Goal: Information Seeking & Learning: Learn about a topic

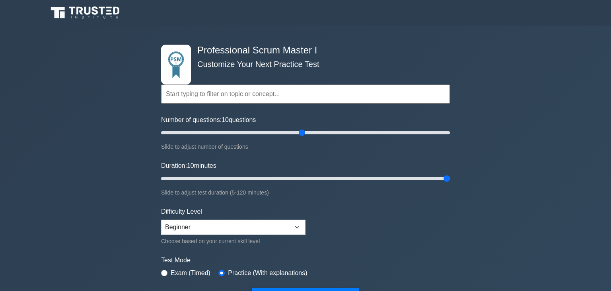
select select "beginner"
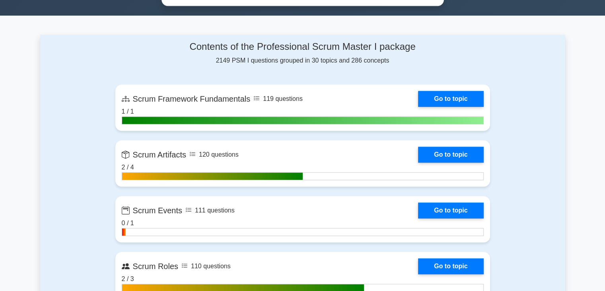
scroll to position [524, 0]
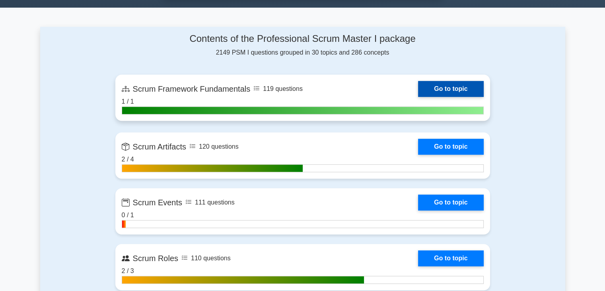
click at [437, 84] on link "Go to topic" at bounding box center [450, 89] width 65 height 16
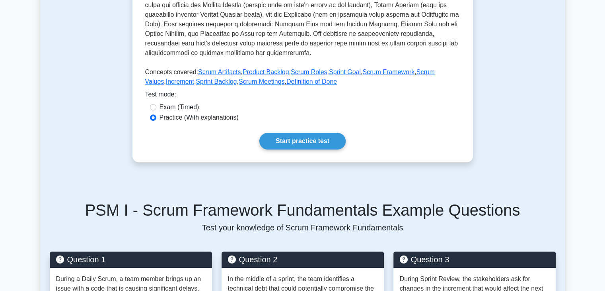
scroll to position [310, 0]
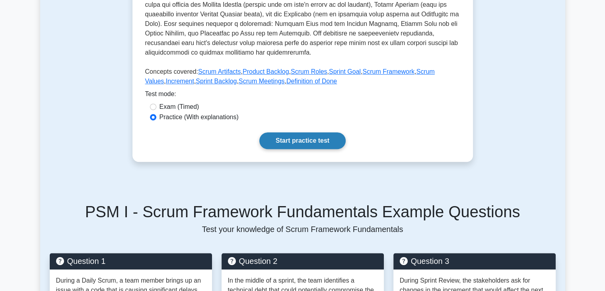
click at [293, 139] on link "Start practice test" at bounding box center [303, 140] width 86 height 17
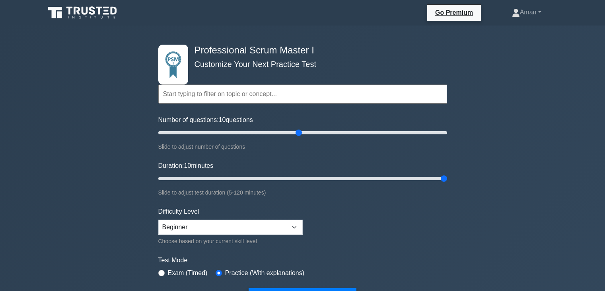
select select "beginner"
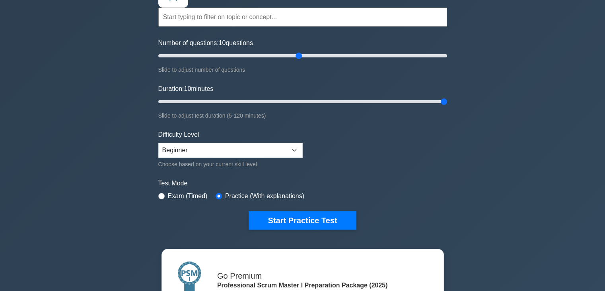
scroll to position [70, 0]
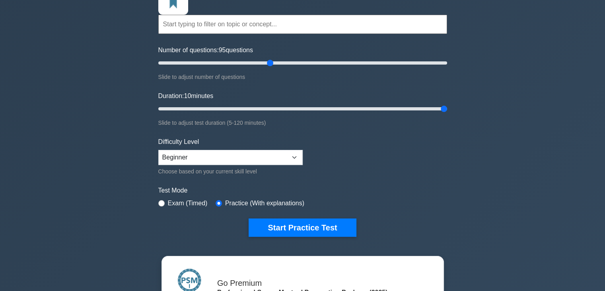
drag, startPoint x: 301, startPoint y: 63, endPoint x: 272, endPoint y: 64, distance: 28.3
click at [272, 64] on input "Number of questions: 95 questions" at bounding box center [302, 63] width 289 height 10
drag, startPoint x: 272, startPoint y: 64, endPoint x: 299, endPoint y: 64, distance: 27.1
type input "100"
click at [299, 64] on input "Number of questions: 100 questions" at bounding box center [302, 63] width 289 height 10
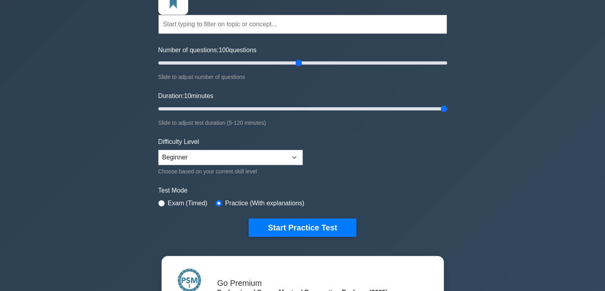
click at [323, 27] on input "text" at bounding box center [302, 24] width 289 height 19
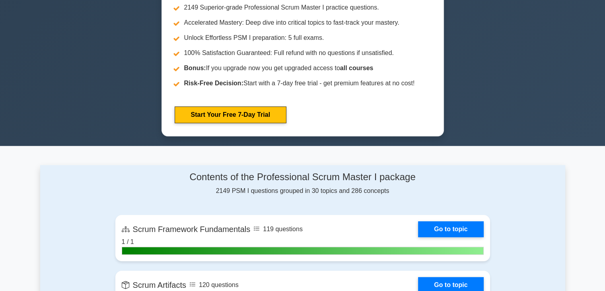
scroll to position [0, 0]
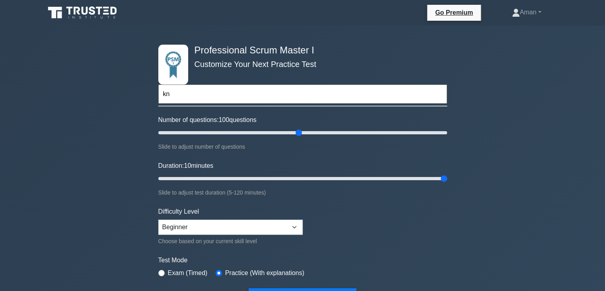
type input "k"
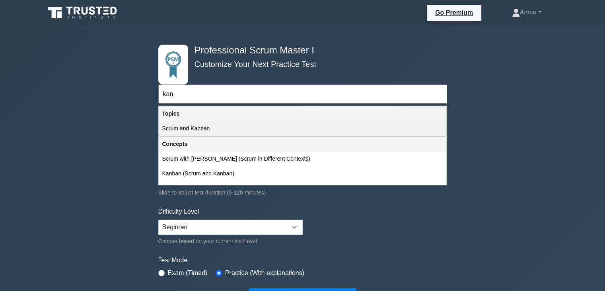
click at [228, 131] on div "Scrum and Kanban" at bounding box center [302, 128] width 287 height 15
type input "Scrum and Kanban"
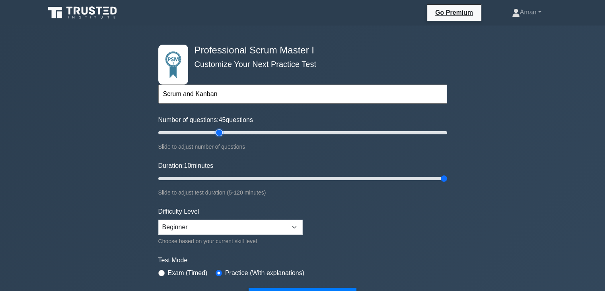
type input "45"
click at [218, 131] on input "Number of questions: 45 questions" at bounding box center [302, 133] width 289 height 10
click at [435, 177] on input "Duration: 10 minutes" at bounding box center [302, 179] width 289 height 10
type input "55"
click at [284, 176] on input "Duration: 55 minutes" at bounding box center [302, 179] width 289 height 10
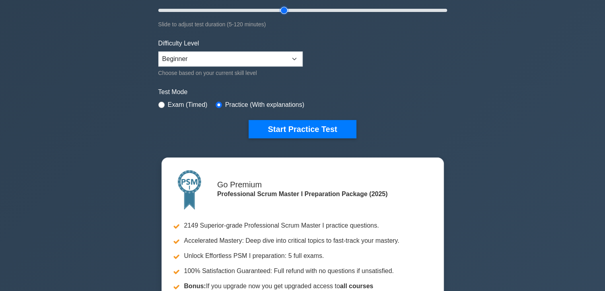
scroll to position [172, 0]
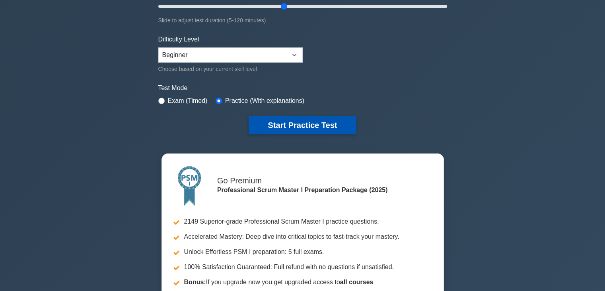
click at [313, 123] on button "Start Practice Test" at bounding box center [302, 125] width 107 height 18
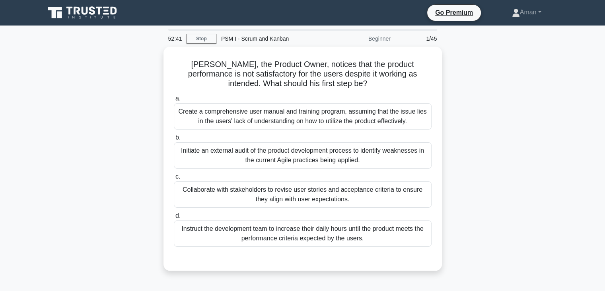
drag, startPoint x: 594, startPoint y: 145, endPoint x: 600, endPoint y: 152, distance: 8.8
click at [600, 152] on main "52:41 Stop PSM I - Scrum and Kanban Beginner 1/45 [PERSON_NAME], the Product Ow…" at bounding box center [302, 227] width 605 height 404
drag, startPoint x: 600, startPoint y: 152, endPoint x: 611, endPoint y: 166, distance: 18.2
click at [605, 166] on html "Go Premium Aman" at bounding box center [302, 215] width 605 height 430
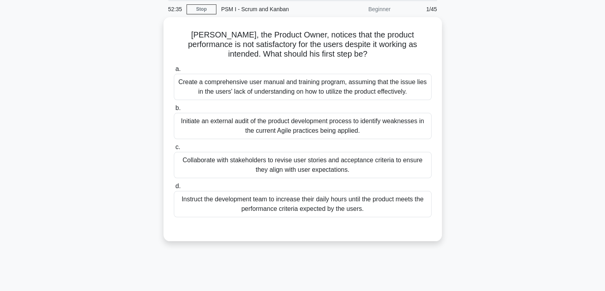
scroll to position [29, 0]
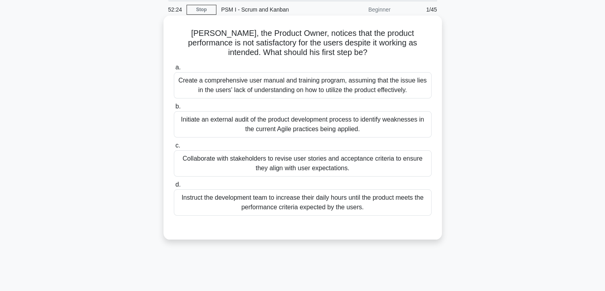
click at [308, 87] on div "Create a comprehensive user manual and training program, assuming that the issu…" at bounding box center [303, 85] width 258 height 26
click at [174, 70] on input "a. Create a comprehensive user manual and training program, assuming that the i…" at bounding box center [174, 67] width 0 height 5
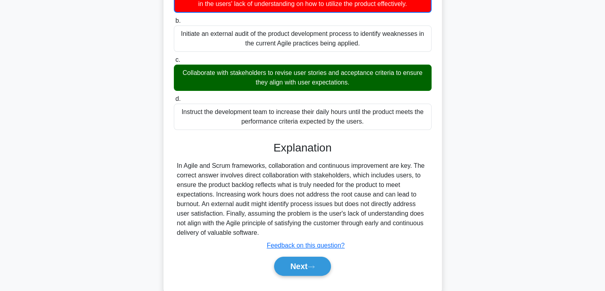
scroll to position [118, 0]
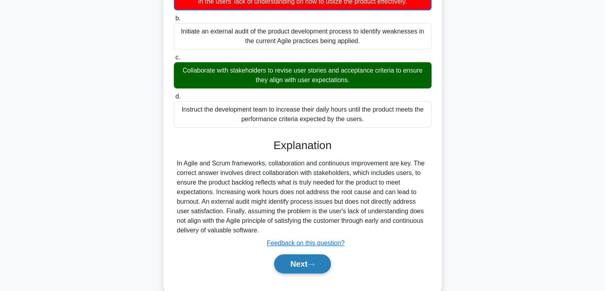
click at [299, 263] on button "Next" at bounding box center [302, 263] width 57 height 19
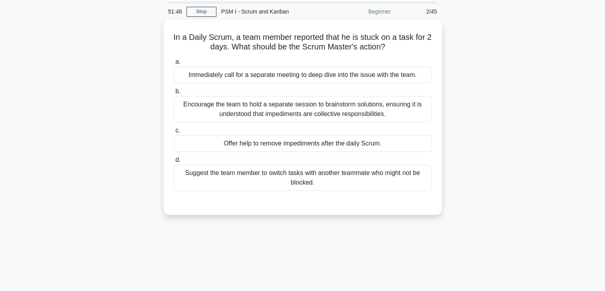
scroll to position [27, 0]
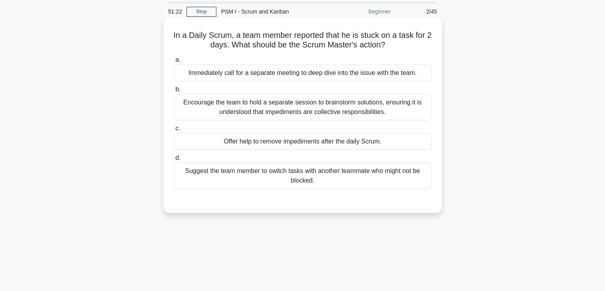
click at [348, 102] on div "Encourage the team to hold a separate session to brainstorm solutions, ensuring…" at bounding box center [303, 107] width 258 height 26
click at [174, 92] on input "b. Encourage the team to hold a separate session to brainstorm solutions, ensur…" at bounding box center [174, 89] width 0 height 5
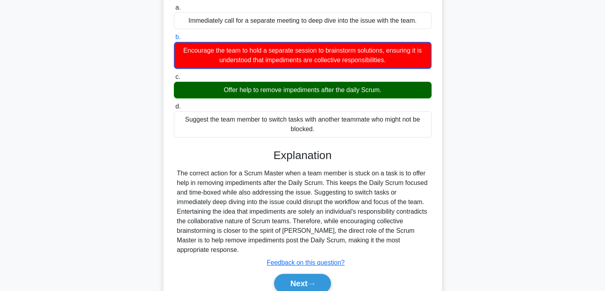
scroll to position [85, 0]
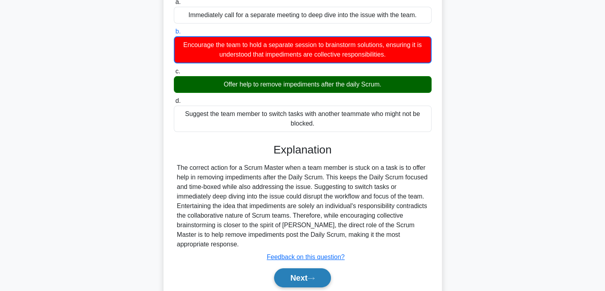
click at [300, 274] on button "Next" at bounding box center [302, 277] width 57 height 19
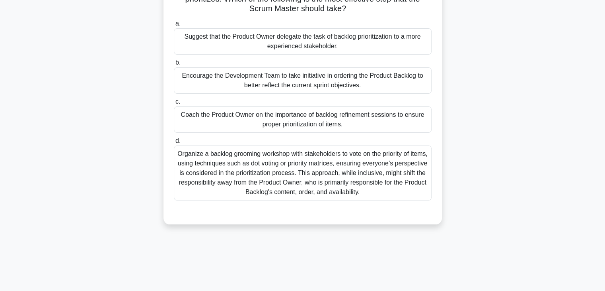
scroll to position [75, 0]
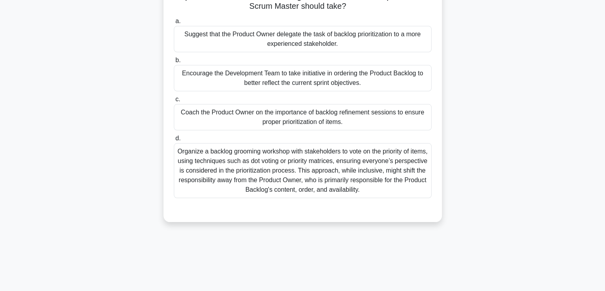
click at [338, 115] on div "Coach the Product Owner on the importance of backlog refinement sessions to ens…" at bounding box center [303, 117] width 258 height 26
click at [174, 102] on input "c. Coach the Product Owner on the importance of backlog refinement sessions to …" at bounding box center [174, 99] width 0 height 5
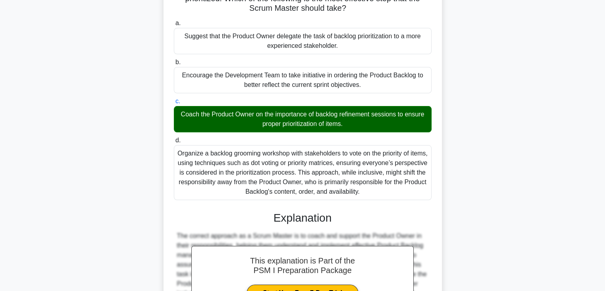
scroll to position [181, 0]
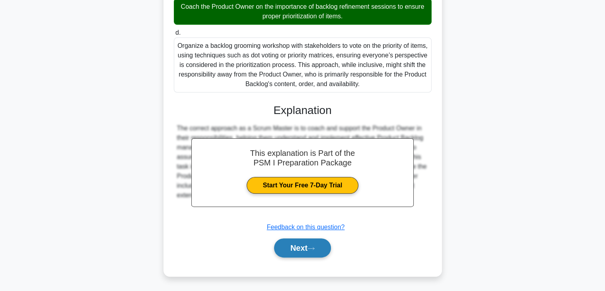
click at [314, 247] on icon at bounding box center [311, 248] width 7 height 4
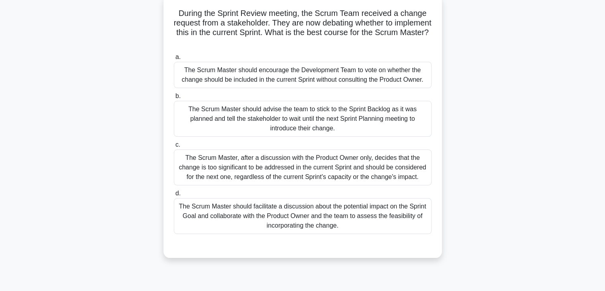
scroll to position [51, 0]
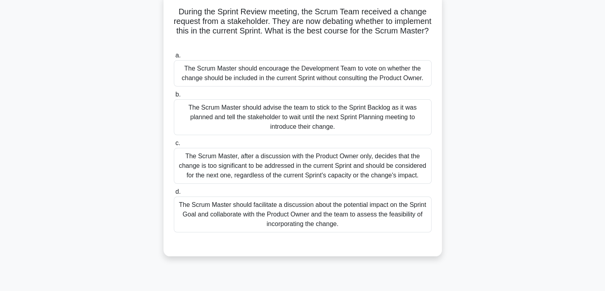
click at [349, 207] on div "The Scrum Master should facilitate a discussion about the potential impact on t…" at bounding box center [303, 214] width 258 height 36
click at [174, 194] on input "d. The Scrum Master should facilitate a discussion about the potential impact o…" at bounding box center [174, 191] width 0 height 5
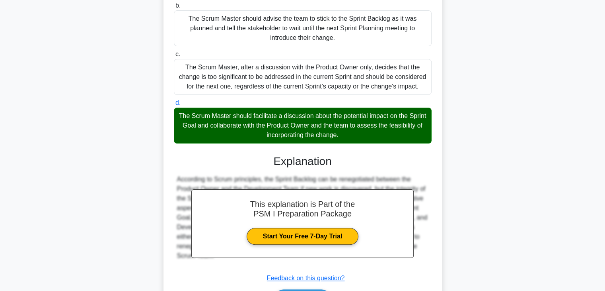
scroll to position [190, 0]
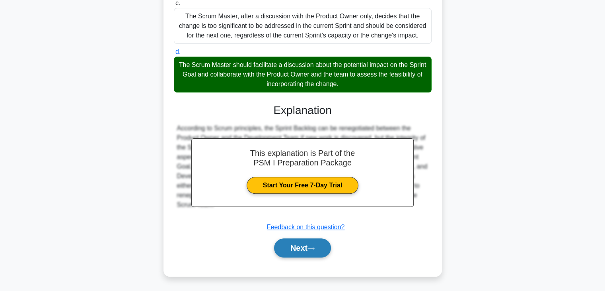
click at [295, 244] on button "Next" at bounding box center [302, 247] width 57 height 19
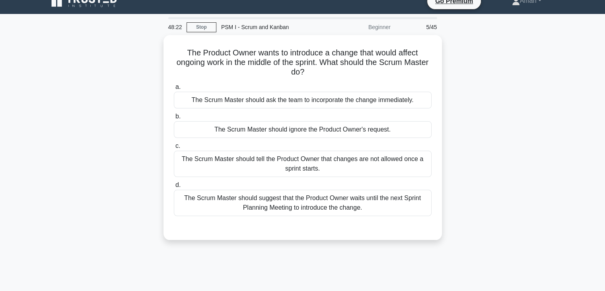
scroll to position [2, 0]
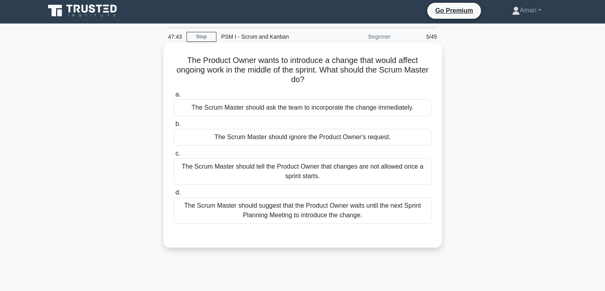
click at [406, 195] on label "d. The Scrum Master should suggest that the Product Owner waits until the next …" at bounding box center [303, 205] width 258 height 36
click at [174, 195] on input "d. The Scrum Master should suggest that the Product Owner waits until the next …" at bounding box center [174, 192] width 0 height 5
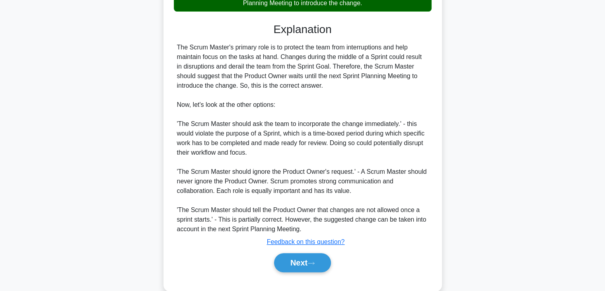
scroll to position [217, 0]
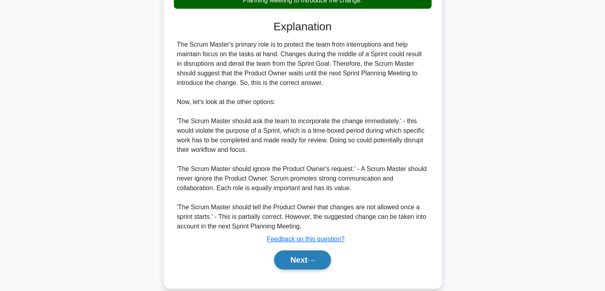
click at [305, 266] on button "Next" at bounding box center [302, 259] width 57 height 19
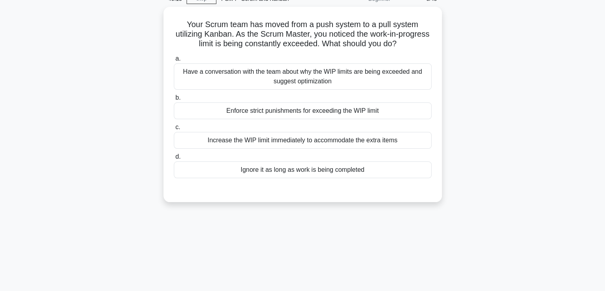
scroll to position [0, 0]
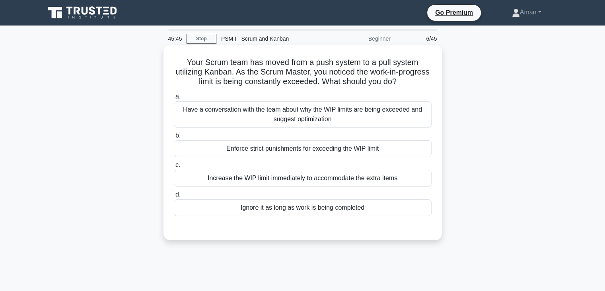
click at [413, 114] on div "Have a conversation with the team about why the WIP limits are being exceeded a…" at bounding box center [303, 114] width 258 height 26
click at [174, 99] on input "a. Have a conversation with the team about why the WIP limits are being exceede…" at bounding box center [174, 96] width 0 height 5
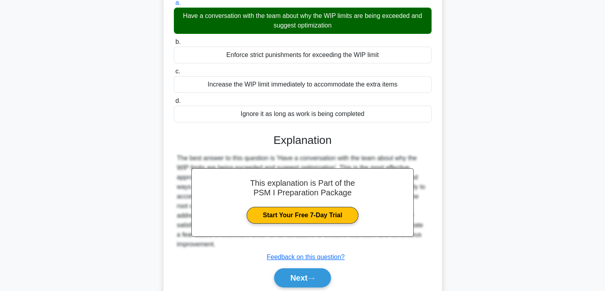
scroll to position [133, 0]
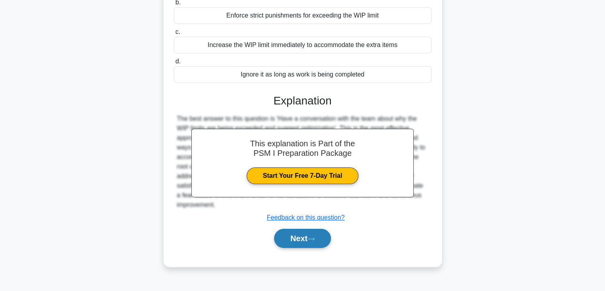
click at [298, 233] on button "Next" at bounding box center [302, 237] width 57 height 19
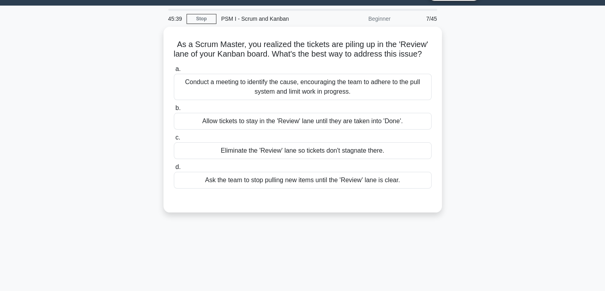
scroll to position [19, 0]
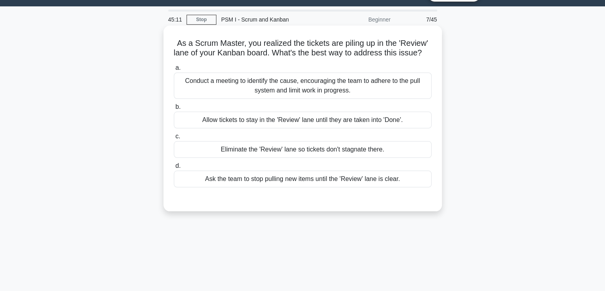
click at [359, 99] on div "Conduct a meeting to identify the cause, encouraging the team to adhere to the …" at bounding box center [303, 85] width 258 height 26
click at [174, 70] on input "a. Conduct a meeting to identify the cause, encouraging the team to adhere to t…" at bounding box center [174, 67] width 0 height 5
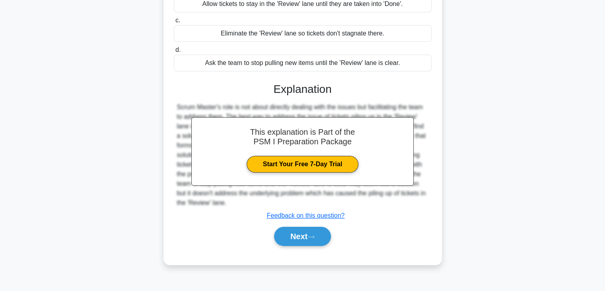
scroll to position [140, 0]
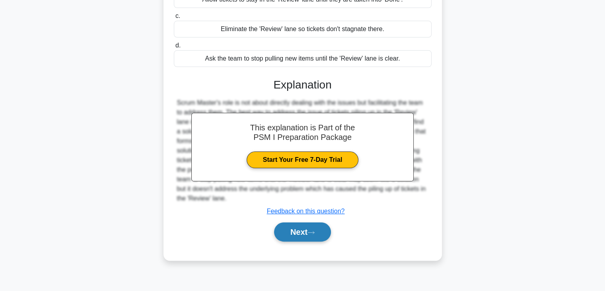
click at [312, 241] on button "Next" at bounding box center [302, 231] width 57 height 19
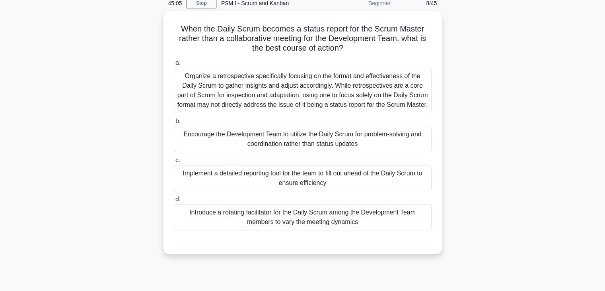
scroll to position [33, 0]
